Goal: Information Seeking & Learning: Learn about a topic

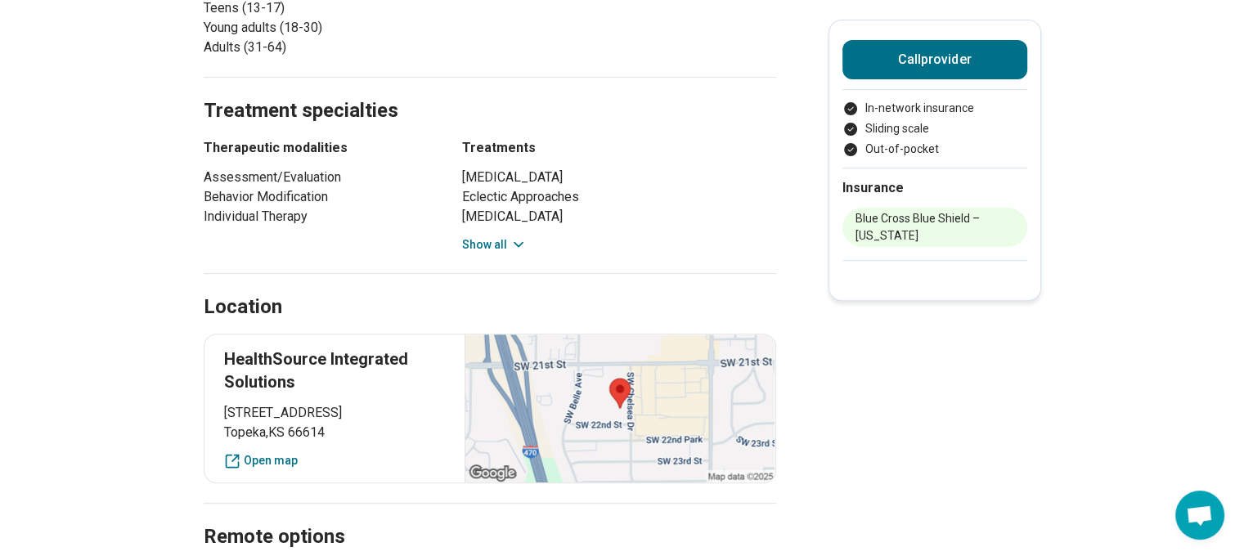
scroll to position [572, 0]
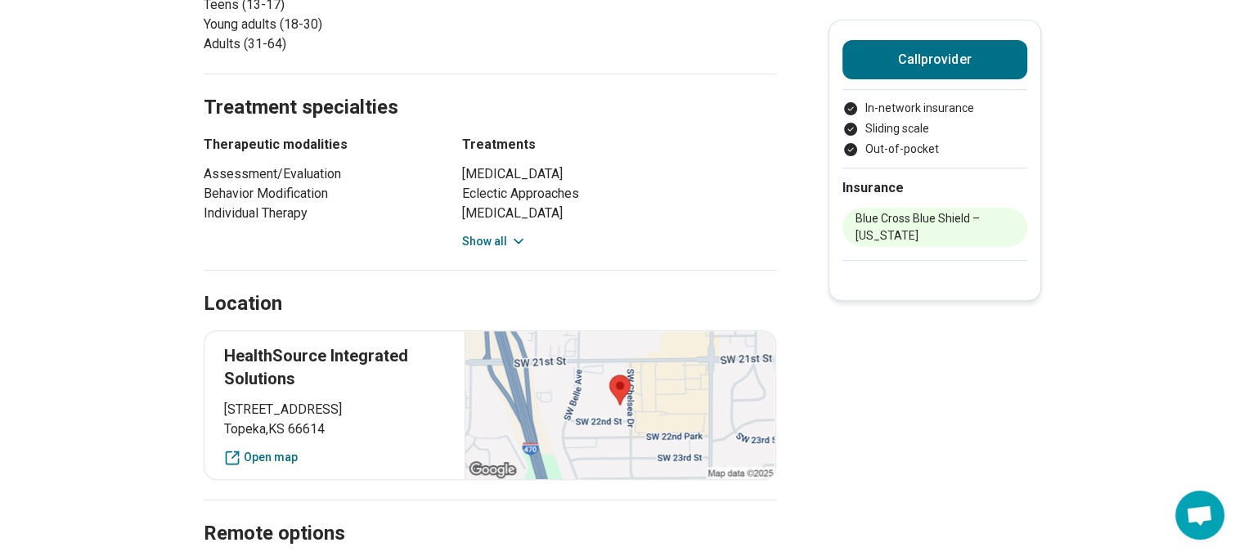
click at [520, 231] on div "[MEDICAL_DATA] Eclectic Approaches [MEDICAL_DATA] [MEDICAL_DATA] [MEDICAL_DATA]…" at bounding box center [619, 207] width 314 height 86
click at [496, 243] on button "Show all" at bounding box center [494, 241] width 65 height 17
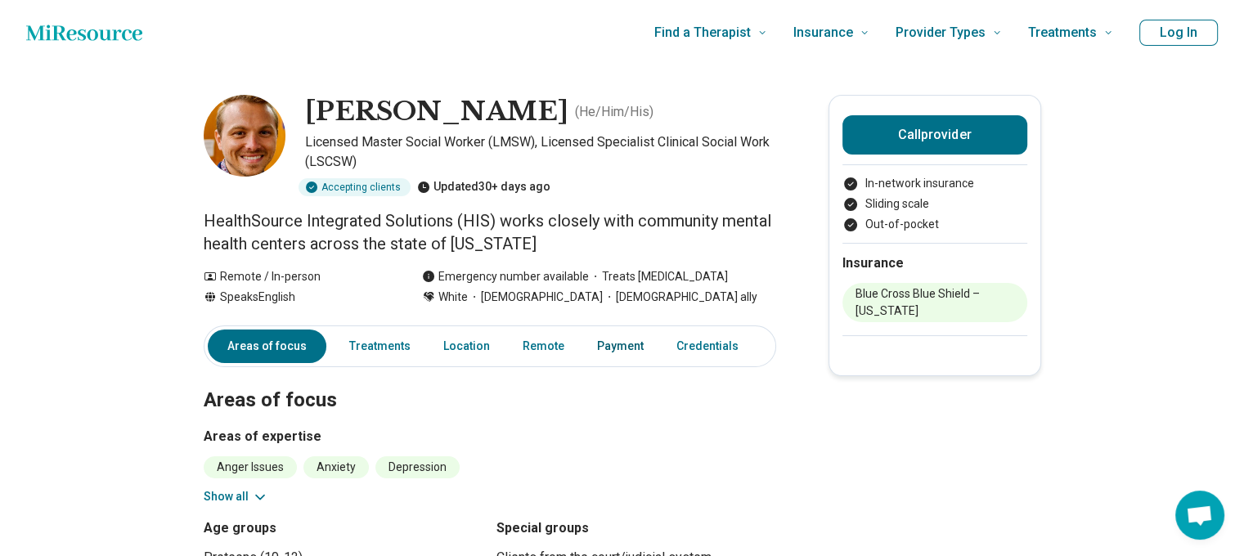
scroll to position [0, 0]
drag, startPoint x: 661, startPoint y: 294, endPoint x: 533, endPoint y: 287, distance: 128.6
click at [533, 287] on div "Remote / In-person Speaks English Emergency number available Treats [MEDICAL_DA…" at bounding box center [490, 287] width 572 height 38
click at [554, 269] on div "Emergency number available" at bounding box center [505, 276] width 167 height 17
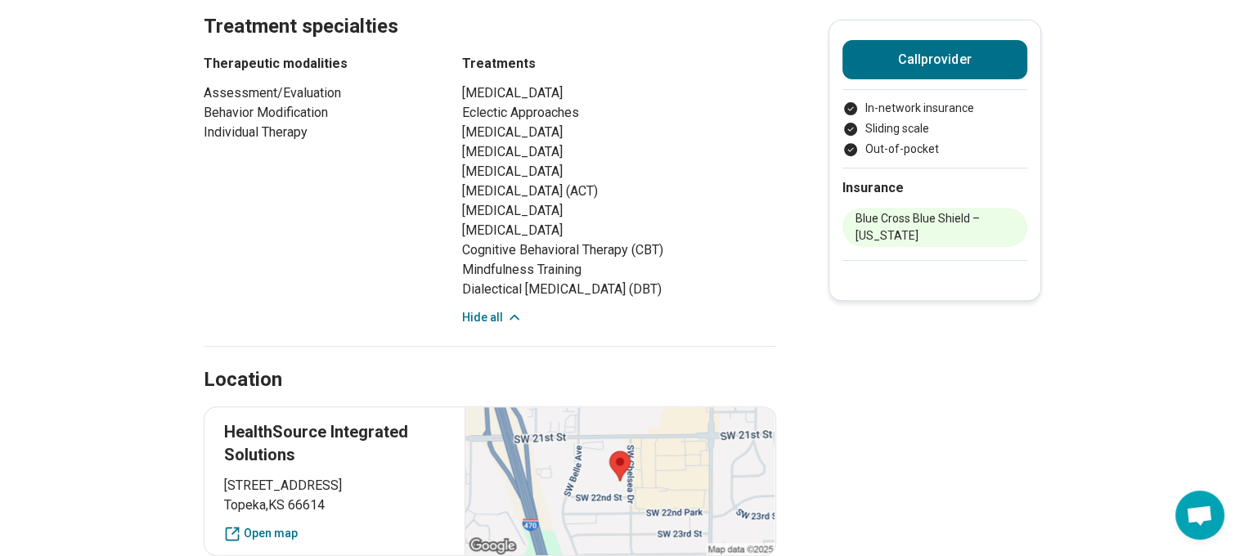
scroll to position [654, 0]
drag, startPoint x: 654, startPoint y: 247, endPoint x: 585, endPoint y: 249, distance: 69.5
click at [585, 249] on li "Cognitive Behavioral Therapy (CBT)" at bounding box center [619, 250] width 314 height 20
click at [586, 246] on li "Cognitive Behavioral Therapy (CBT)" at bounding box center [619, 250] width 314 height 20
drag, startPoint x: 478, startPoint y: 244, endPoint x: 724, endPoint y: 245, distance: 246.1
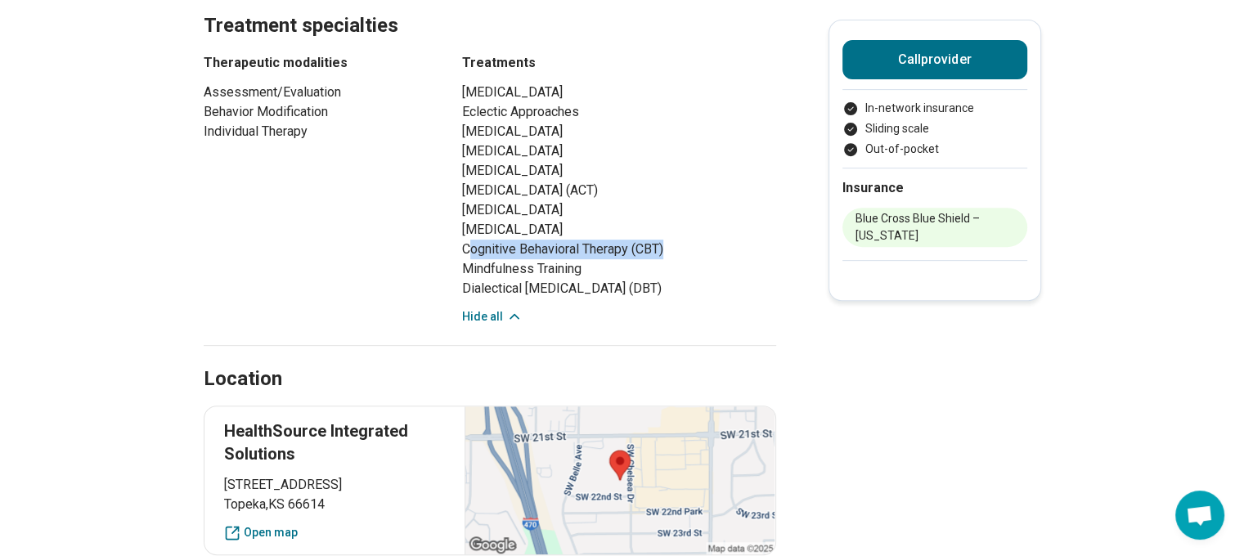
click at [724, 245] on li "Cognitive Behavioral Therapy (CBT)" at bounding box center [619, 250] width 314 height 20
drag, startPoint x: 672, startPoint y: 290, endPoint x: 530, endPoint y: 292, distance: 142.3
click at [530, 294] on li "Dialectical [MEDICAL_DATA] (DBT)" at bounding box center [619, 289] width 314 height 20
click at [562, 259] on li "Mindfulness Training" at bounding box center [619, 269] width 314 height 20
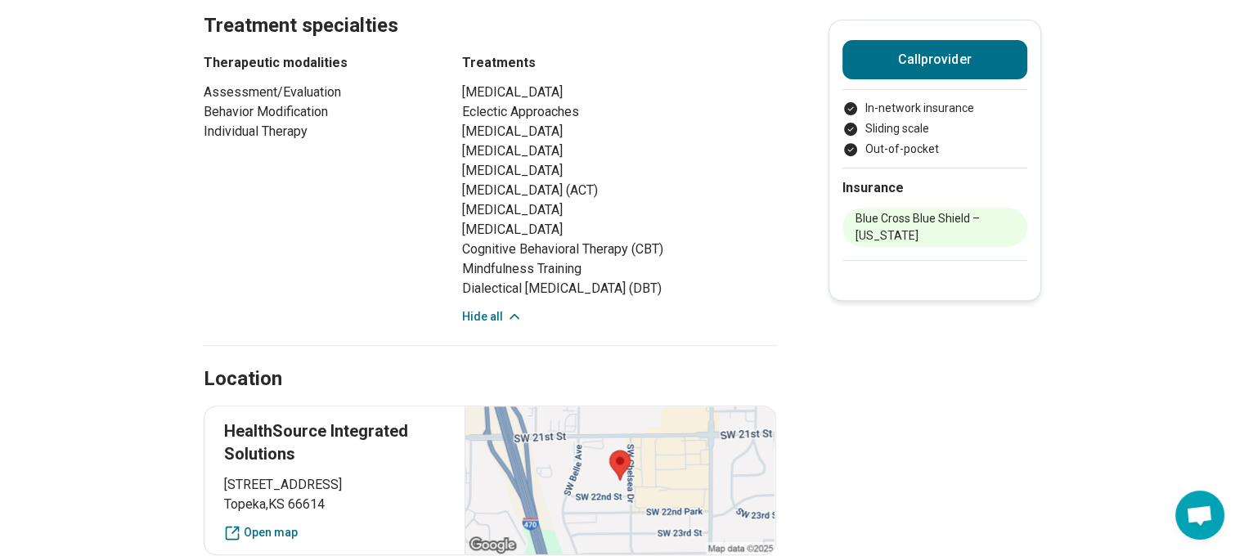
drag, startPoint x: 723, startPoint y: 235, endPoint x: 498, endPoint y: 235, distance: 224.9
click at [498, 235] on li "[MEDICAL_DATA]" at bounding box center [619, 230] width 314 height 20
click at [528, 231] on li "[MEDICAL_DATA]" at bounding box center [619, 230] width 314 height 20
click at [703, 228] on li "[MEDICAL_DATA]" at bounding box center [619, 230] width 314 height 20
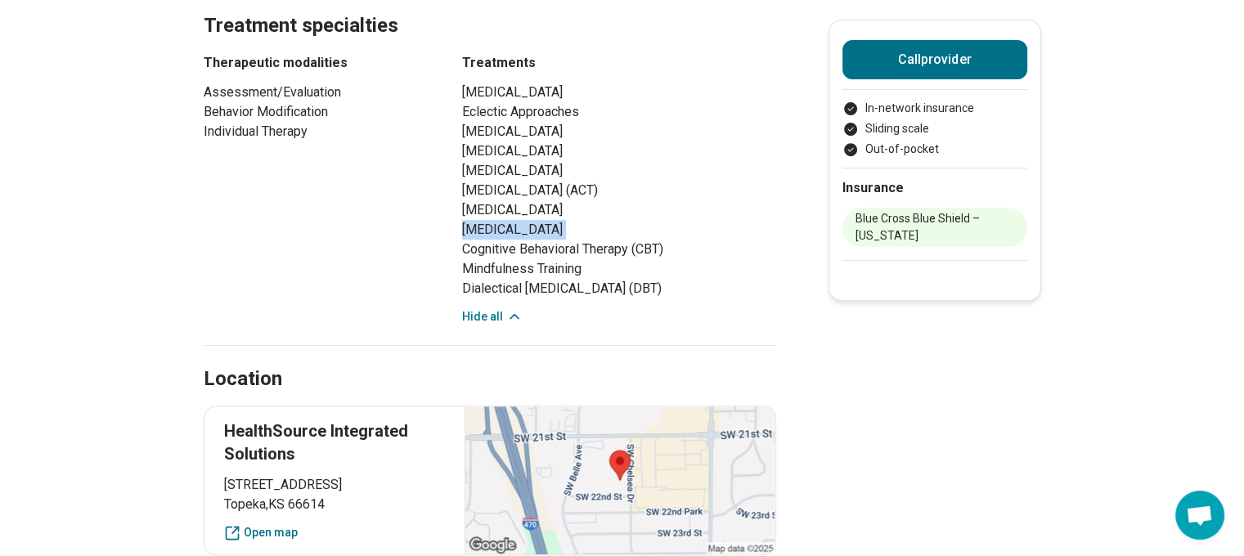
click at [703, 228] on li "[MEDICAL_DATA]" at bounding box center [619, 230] width 314 height 20
click at [602, 188] on li "[MEDICAL_DATA] (ACT)" at bounding box center [619, 191] width 314 height 20
click at [543, 166] on li "[MEDICAL_DATA]" at bounding box center [619, 171] width 314 height 20
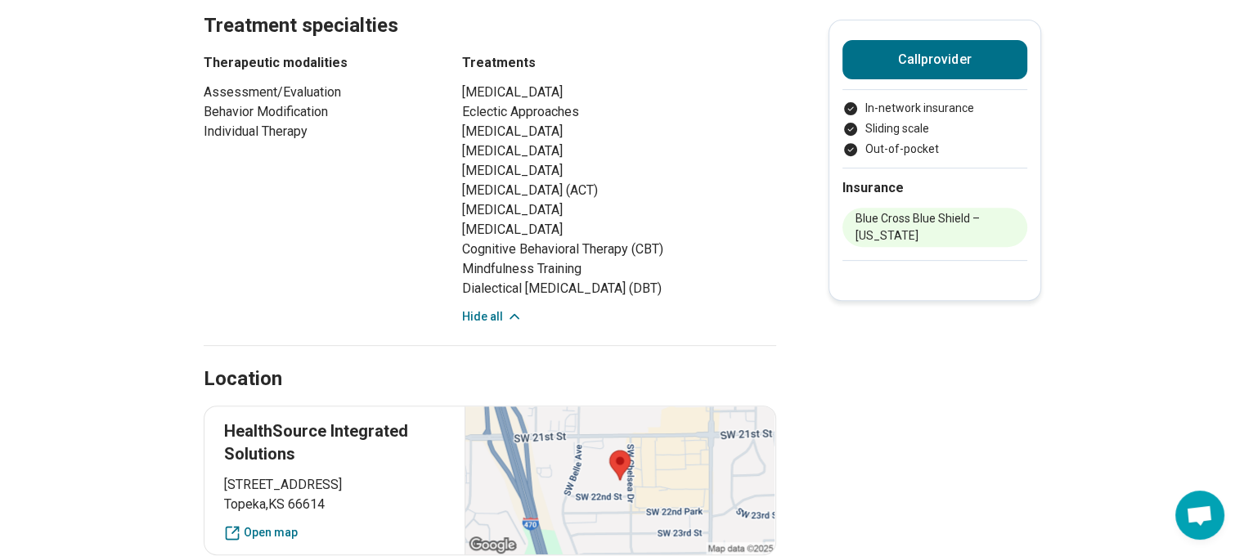
click at [540, 154] on li "[MEDICAL_DATA]" at bounding box center [619, 151] width 314 height 20
click at [559, 200] on li "[MEDICAL_DATA]" at bounding box center [619, 210] width 314 height 20
click at [561, 200] on li "[MEDICAL_DATA]" at bounding box center [619, 210] width 314 height 20
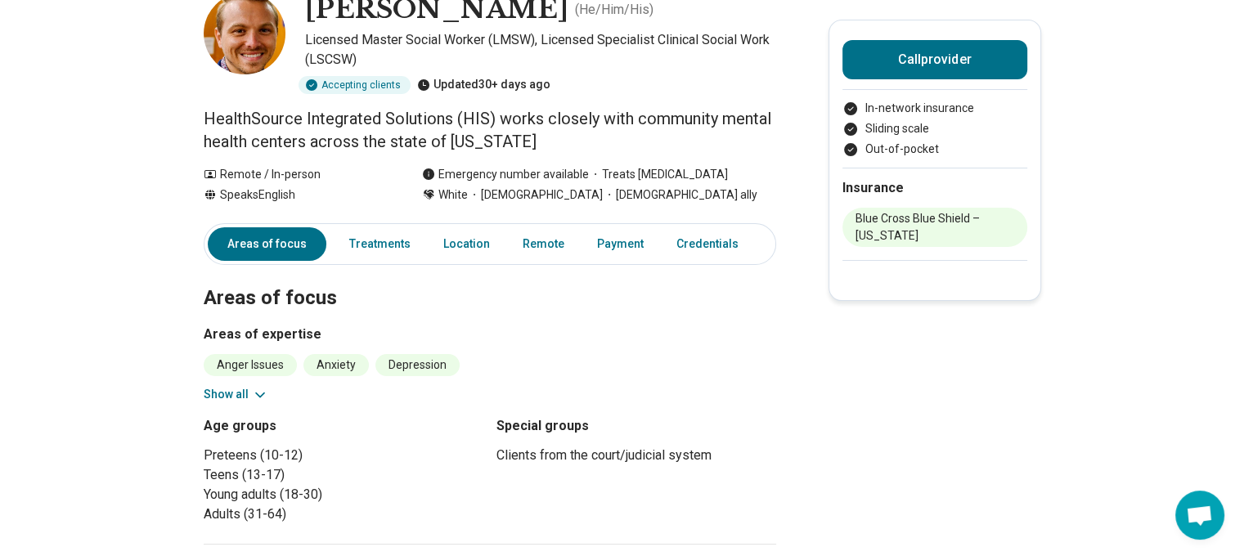
scroll to position [0, 0]
